Goal: Find specific page/section: Find specific page/section

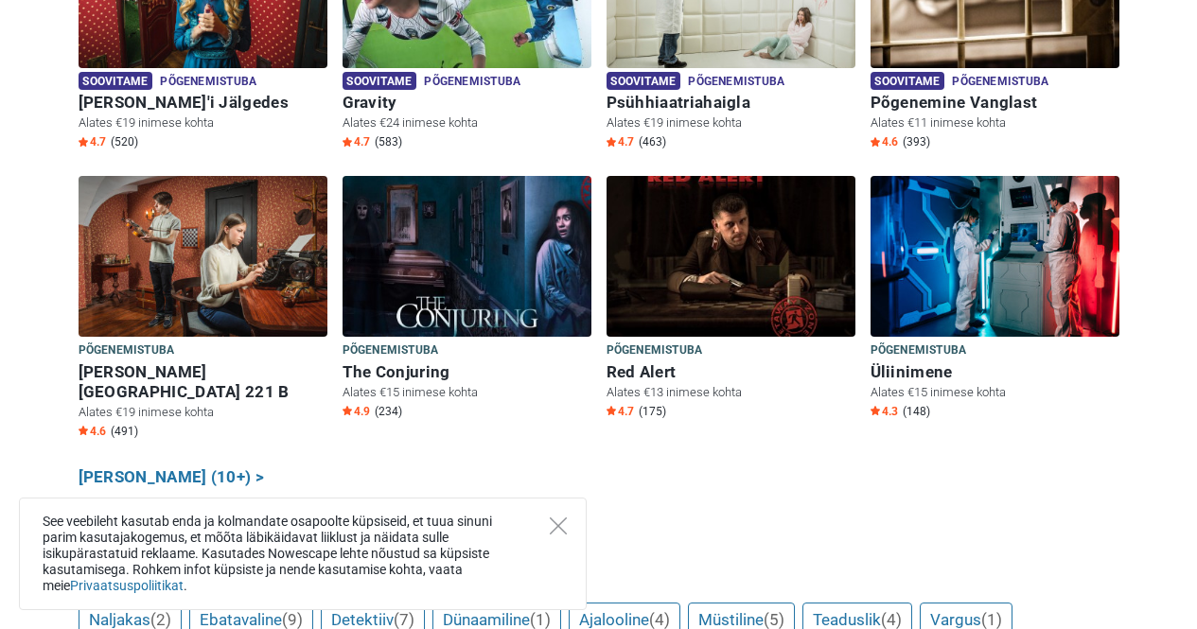
scroll to position [1325, 0]
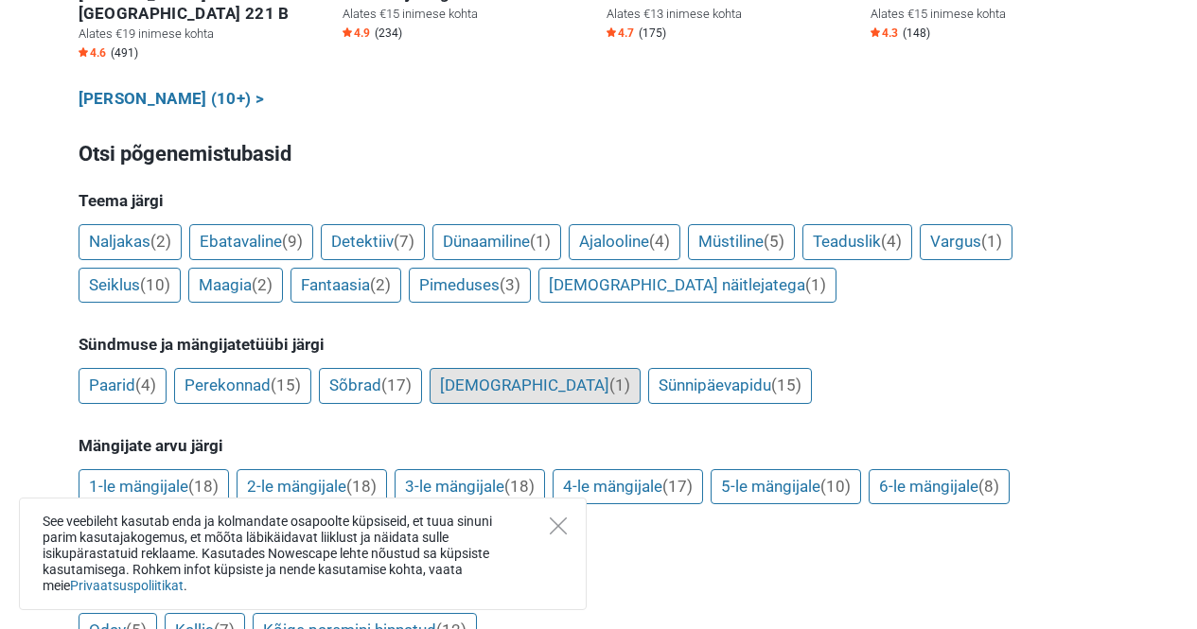
click at [508, 368] on link "[DEMOGRAPHIC_DATA] (1)" at bounding box center [535, 386] width 211 height 36
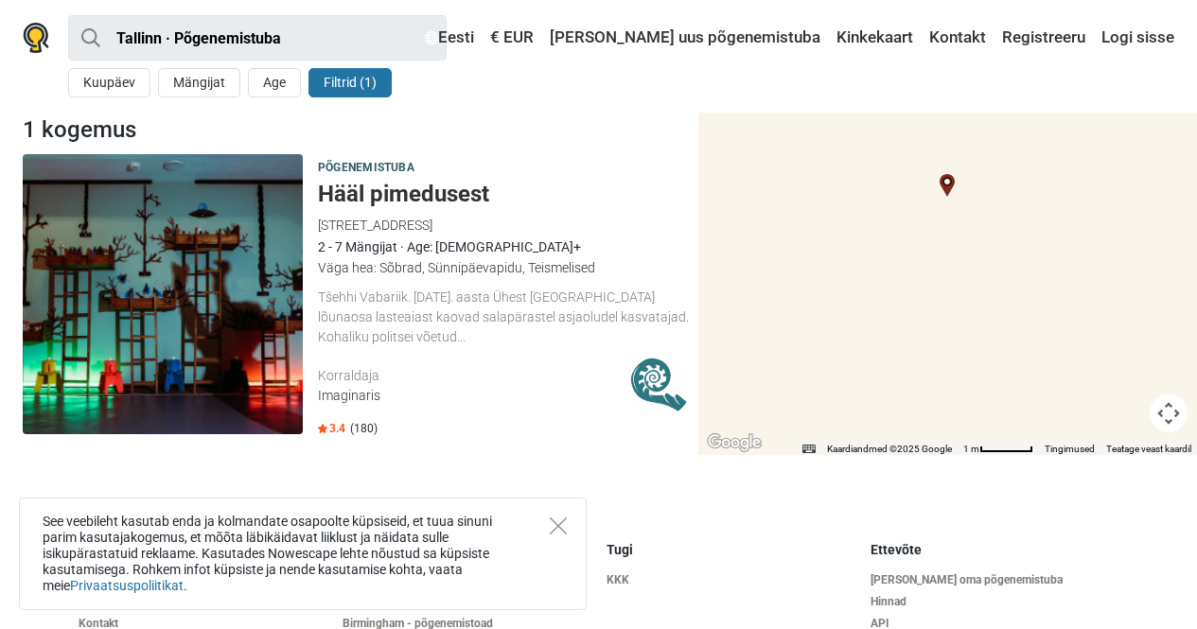
scroll to position [176, 0]
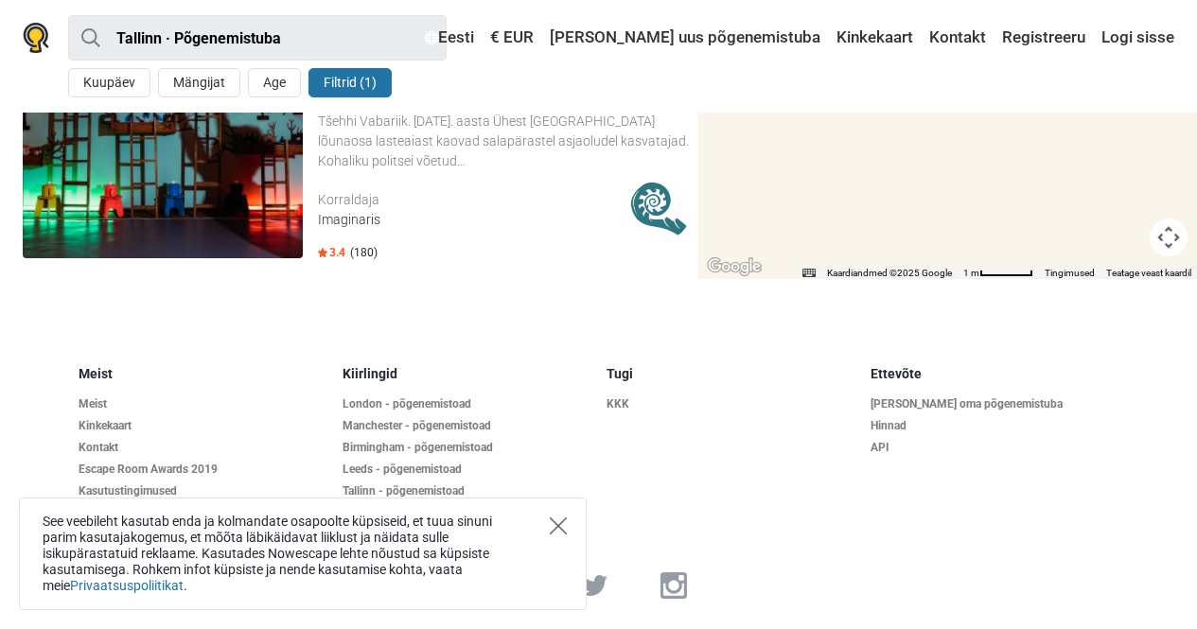
click at [558, 524] on icon "Close" at bounding box center [558, 526] width 17 height 17
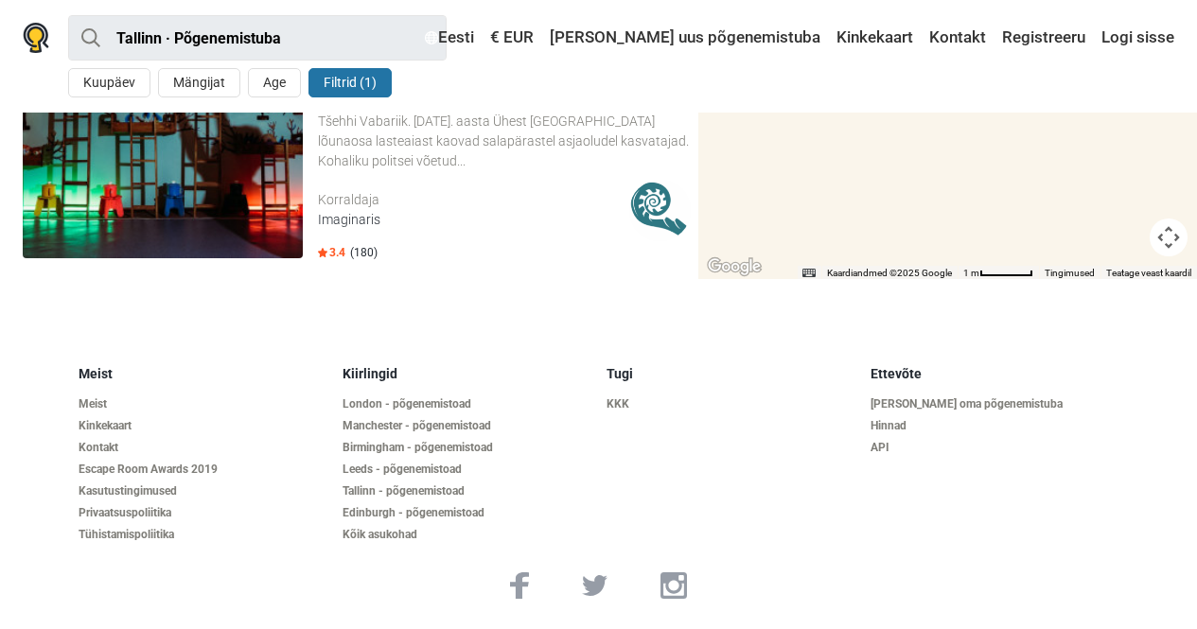
scroll to position [0, 0]
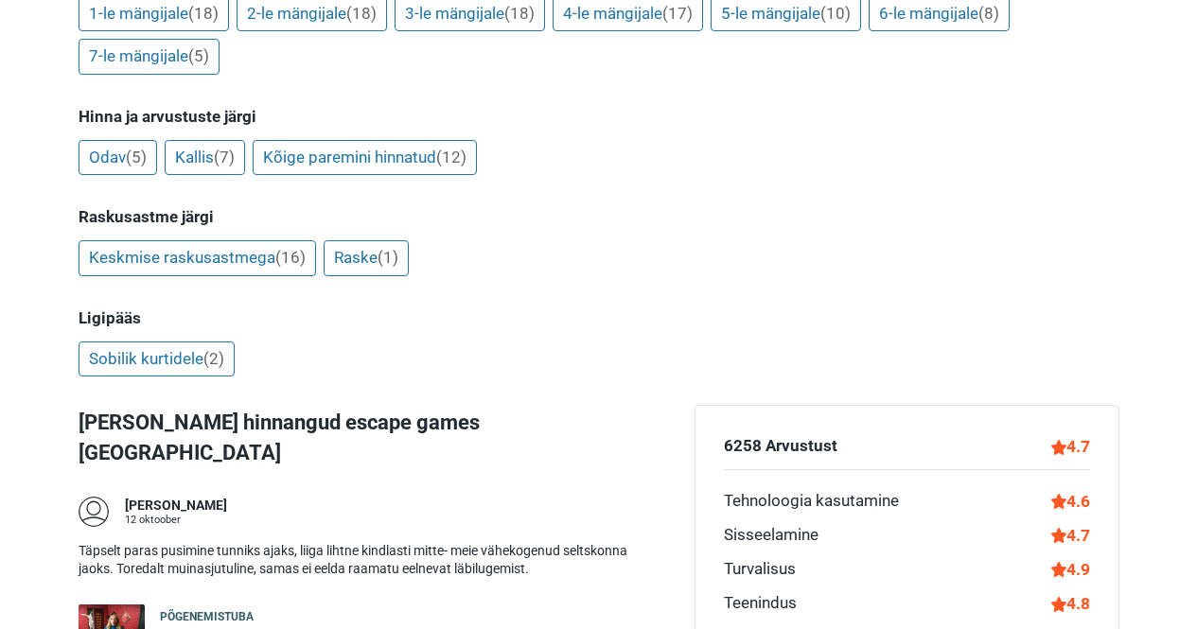
scroll to position [1703, 0]
